Goal: Task Accomplishment & Management: Use online tool/utility

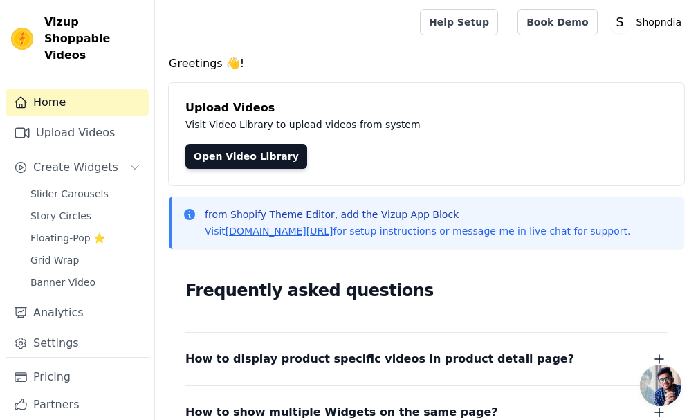
click at [468, 145] on div "Open Video Library" at bounding box center [426, 156] width 482 height 25
click at [75, 119] on link "Upload Videos" at bounding box center [77, 133] width 143 height 28
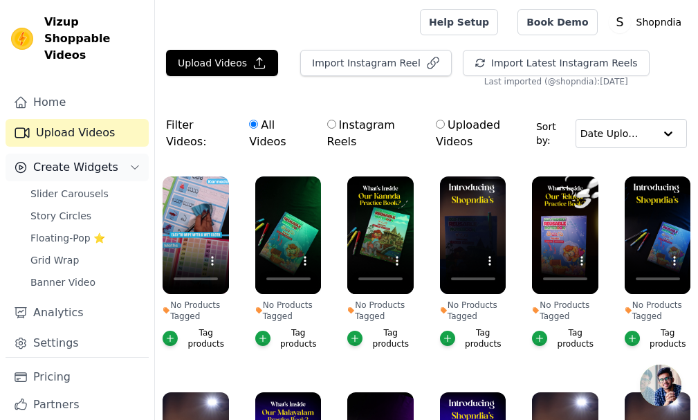
click at [73, 159] on span "Create Widgets" at bounding box center [75, 167] width 85 height 17
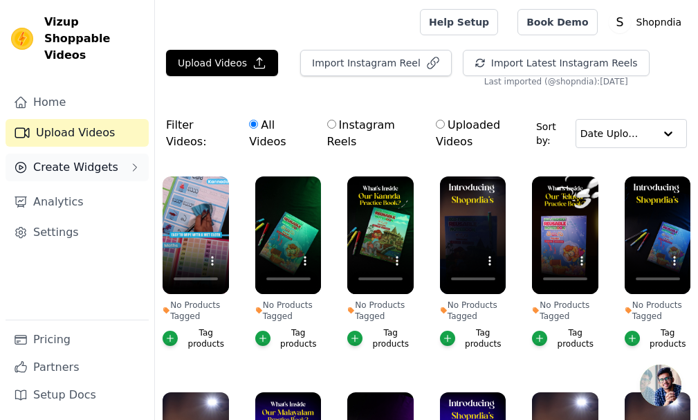
click at [73, 159] on span "Create Widgets" at bounding box center [75, 167] width 85 height 17
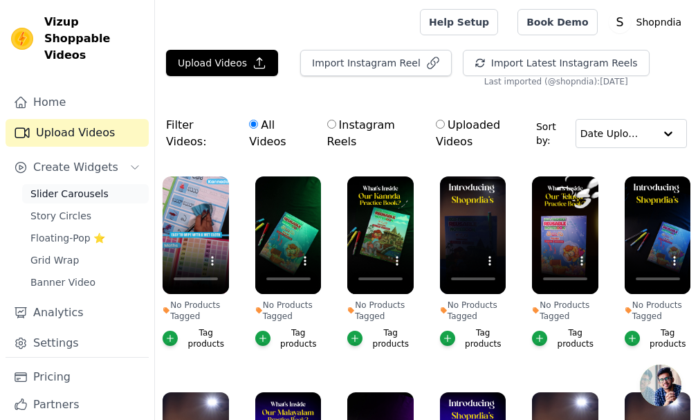
click at [68, 187] on span "Slider Carousels" at bounding box center [69, 194] width 78 height 14
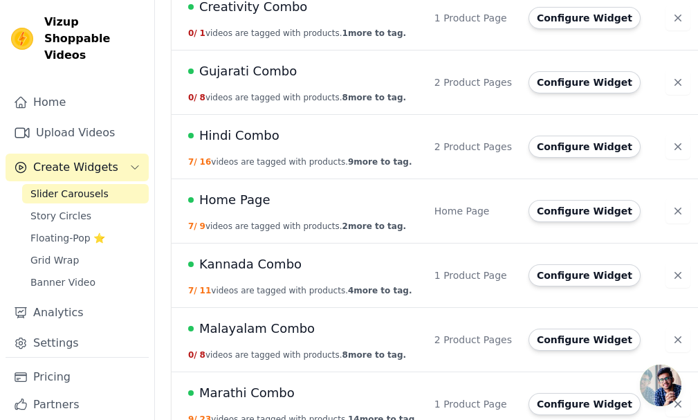
scroll to position [311, 0]
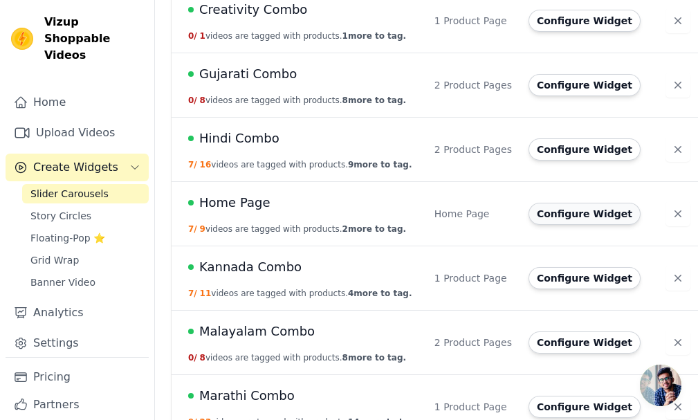
click at [529, 215] on button "Configure Widget" at bounding box center [585, 214] width 112 height 22
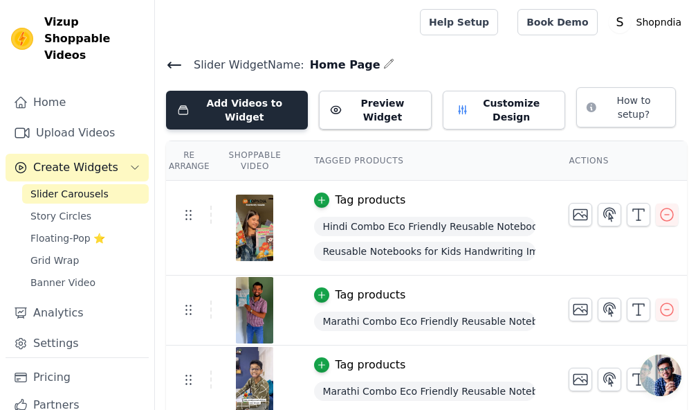
click at [192, 96] on button "Add Videos to Widget" at bounding box center [237, 110] width 142 height 39
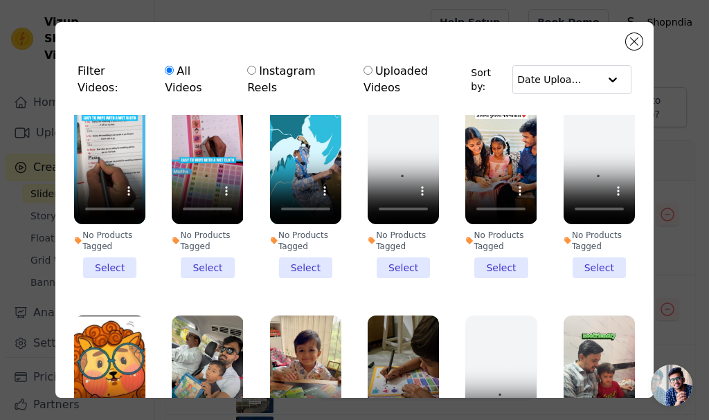
scroll to position [830, 0]
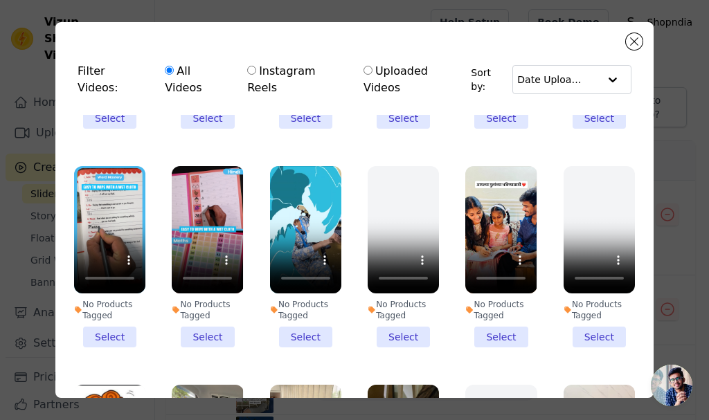
click at [217, 296] on li "No Products Tagged Select" at bounding box center [207, 256] width 71 height 181
click at [0, 0] on input "No Products Tagged Select" at bounding box center [0, 0] width 0 height 0
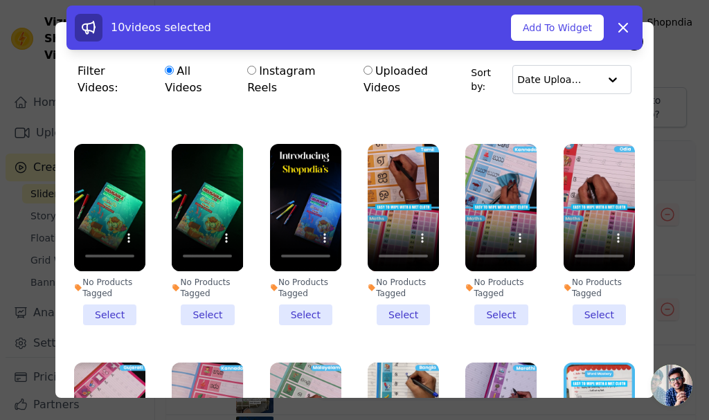
scroll to position [623, 0]
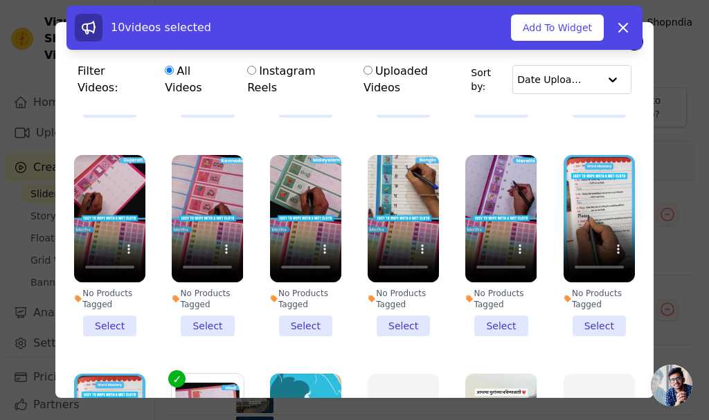
click at [0, 0] on input "No Products Tagged Deselect" at bounding box center [0, 0] width 0 height 0
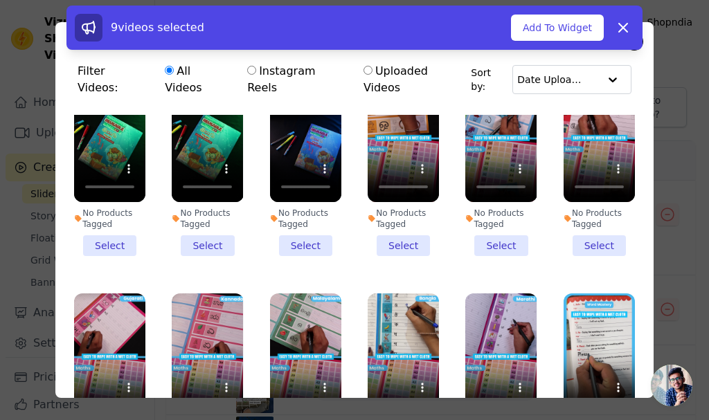
scroll to position [554, 0]
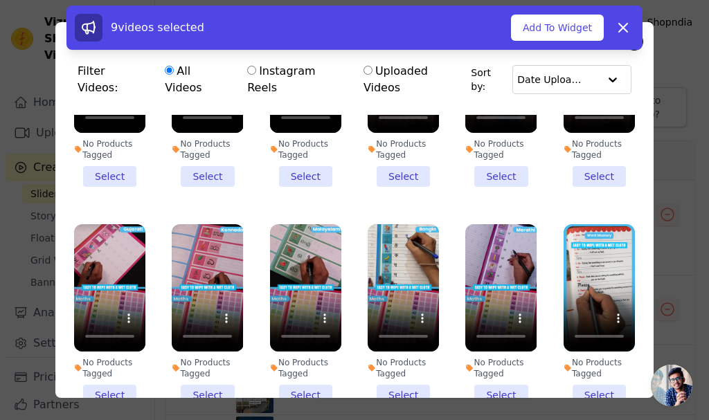
click at [474, 352] on li "No Products Tagged Select" at bounding box center [500, 314] width 71 height 181
click at [0, 0] on input "No Products Tagged Select" at bounding box center [0, 0] width 0 height 0
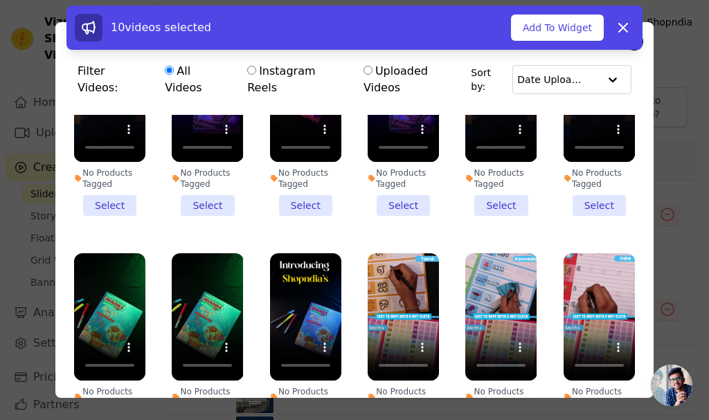
scroll to position [277, 0]
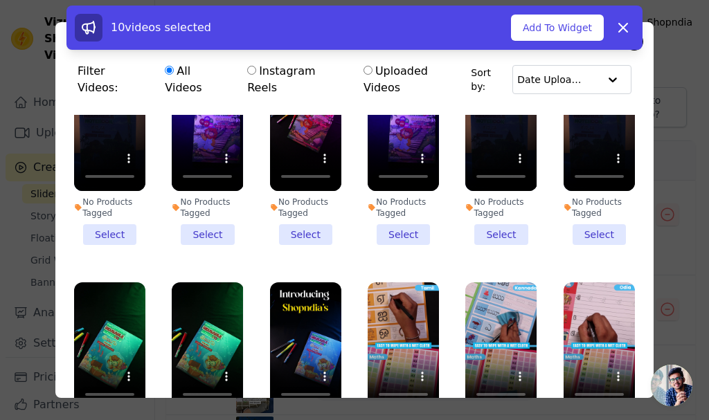
click at [397, 209] on li "No Products Tagged Select" at bounding box center [402, 154] width 71 height 181
click at [0, 0] on input "No Products Tagged Select" at bounding box center [0, 0] width 0 height 0
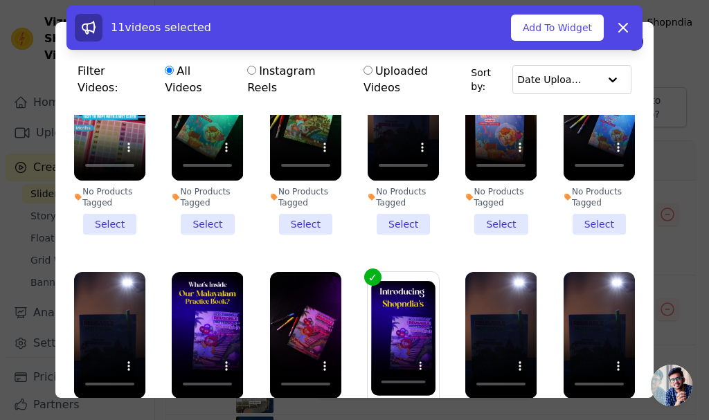
scroll to position [0, 0]
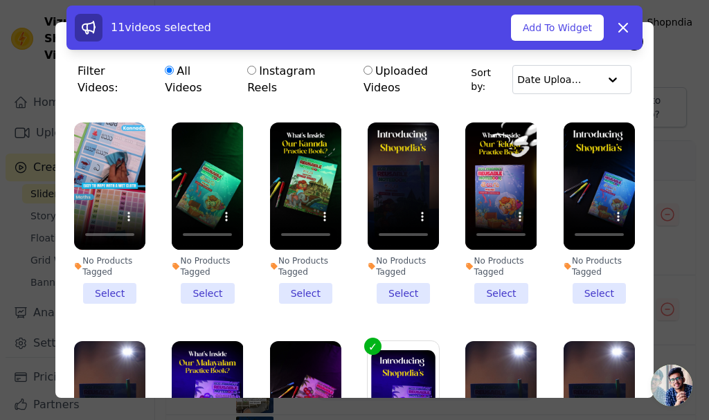
click at [486, 268] on li "No Products Tagged Select" at bounding box center [500, 212] width 71 height 181
click at [0, 0] on input "No Products Tagged Select" at bounding box center [0, 0] width 0 height 0
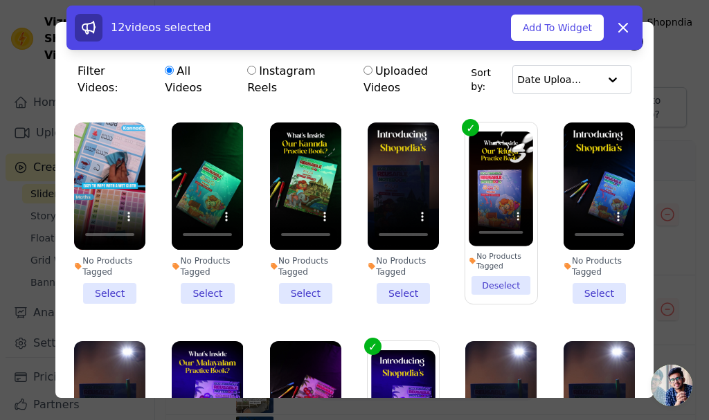
scroll to position [138, 0]
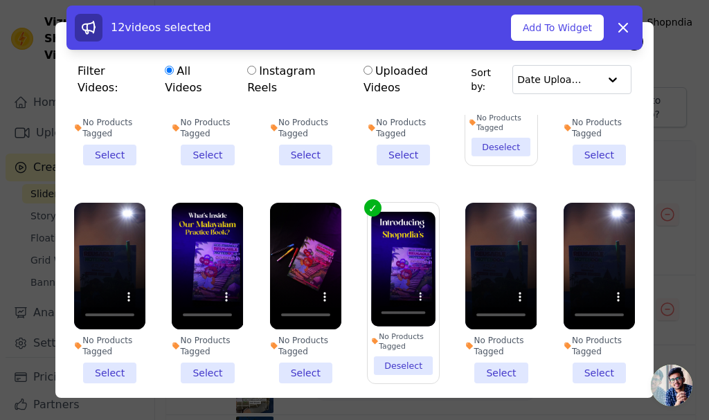
click at [403, 336] on li "No Products Tagged Deselect" at bounding box center [403, 293] width 64 height 163
click at [0, 0] on input "No Products Tagged Deselect" at bounding box center [0, 0] width 0 height 0
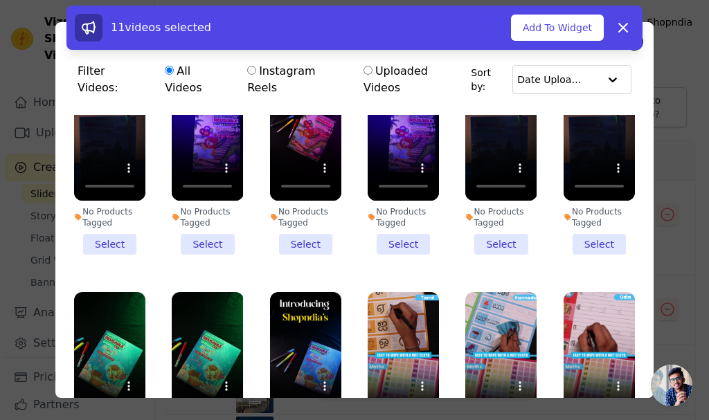
scroll to position [346, 0]
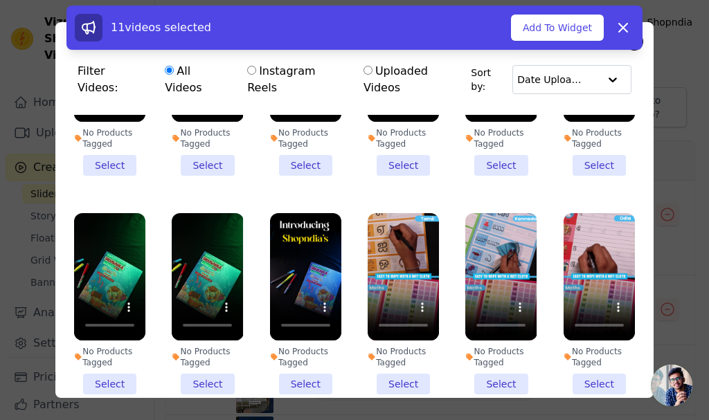
click at [298, 345] on li "No Products Tagged Select" at bounding box center [305, 303] width 71 height 181
click at [0, 0] on input "No Products Tagged Select" at bounding box center [0, 0] width 0 height 0
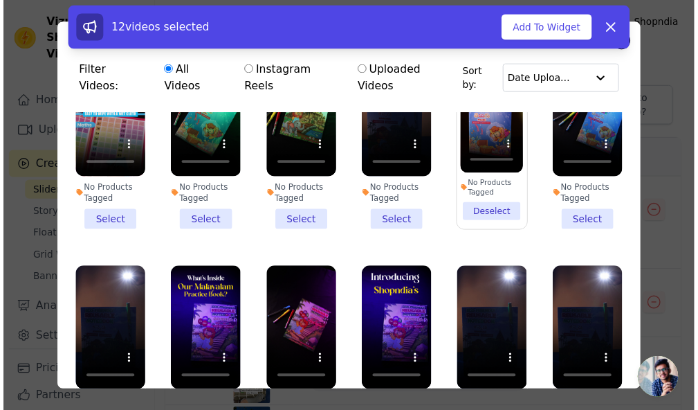
scroll to position [0, 0]
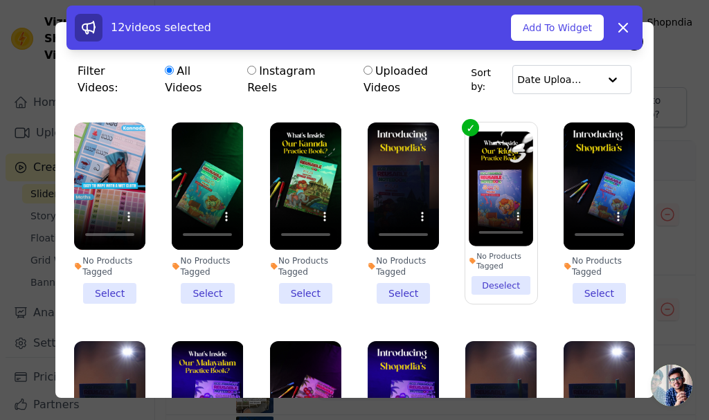
click at [486, 263] on li "No Products Tagged Deselect" at bounding box center [500, 212] width 64 height 163
click at [0, 0] on input "No Products Tagged Deselect" at bounding box center [0, 0] width 0 height 0
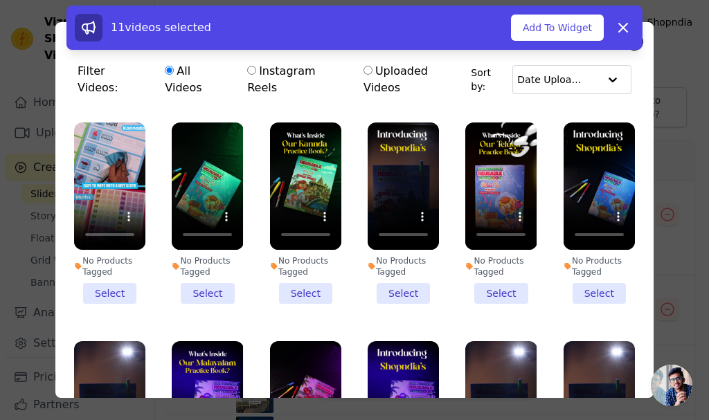
click at [203, 270] on li "No Products Tagged Select" at bounding box center [207, 212] width 71 height 181
click at [0, 0] on input "No Products Tagged Select" at bounding box center [0, 0] width 0 height 0
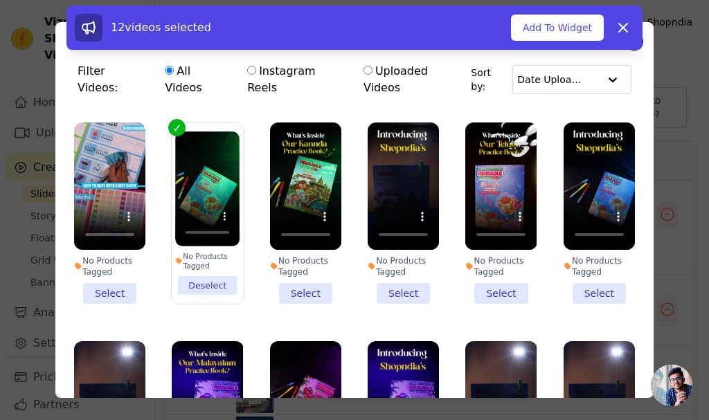
click at [488, 274] on li "No Products Tagged Select" at bounding box center [500, 212] width 71 height 181
click at [0, 0] on input "No Products Tagged Select" at bounding box center [0, 0] width 0 height 0
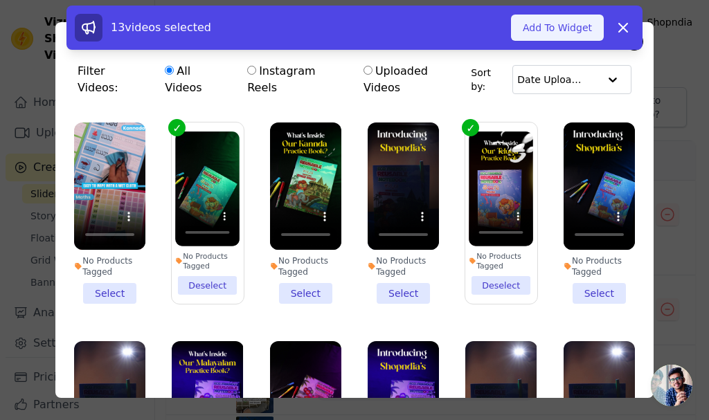
click at [556, 34] on button "Add To Widget" at bounding box center [557, 28] width 93 height 26
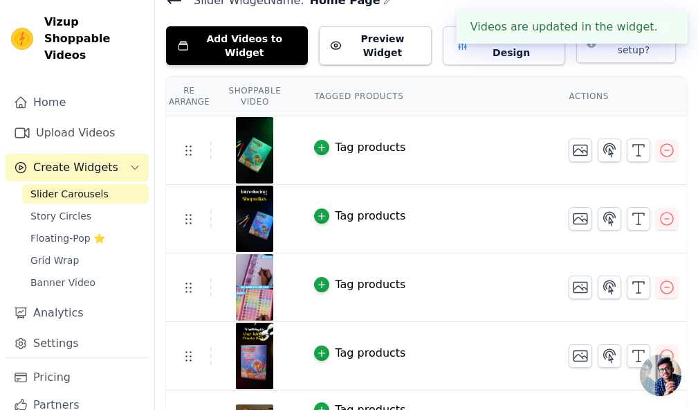
scroll to position [138, 0]
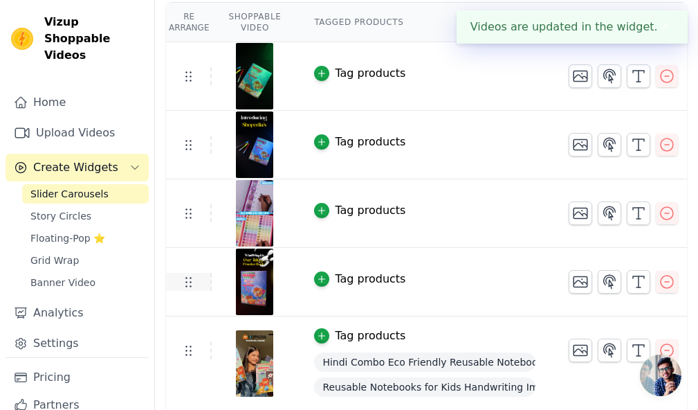
click at [184, 273] on icon at bounding box center [188, 281] width 17 height 17
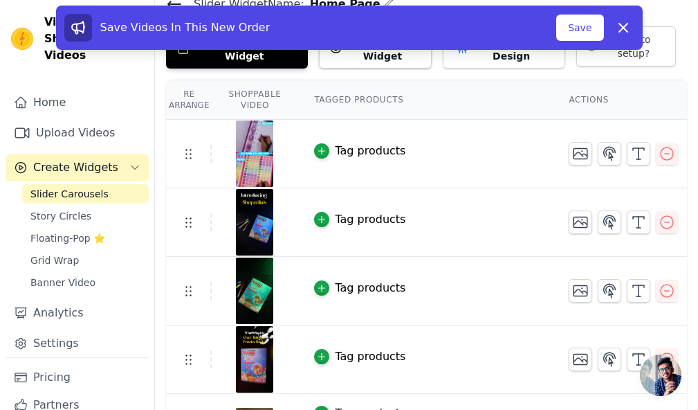
scroll to position [0, 0]
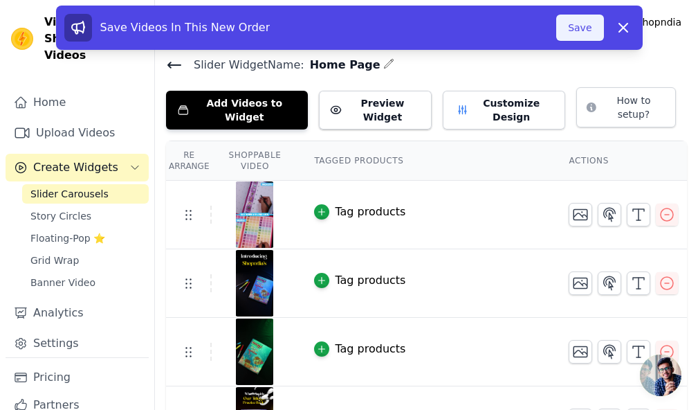
click at [588, 28] on button "Save" at bounding box center [579, 28] width 47 height 26
